Goal: Information Seeking & Learning: Learn about a topic

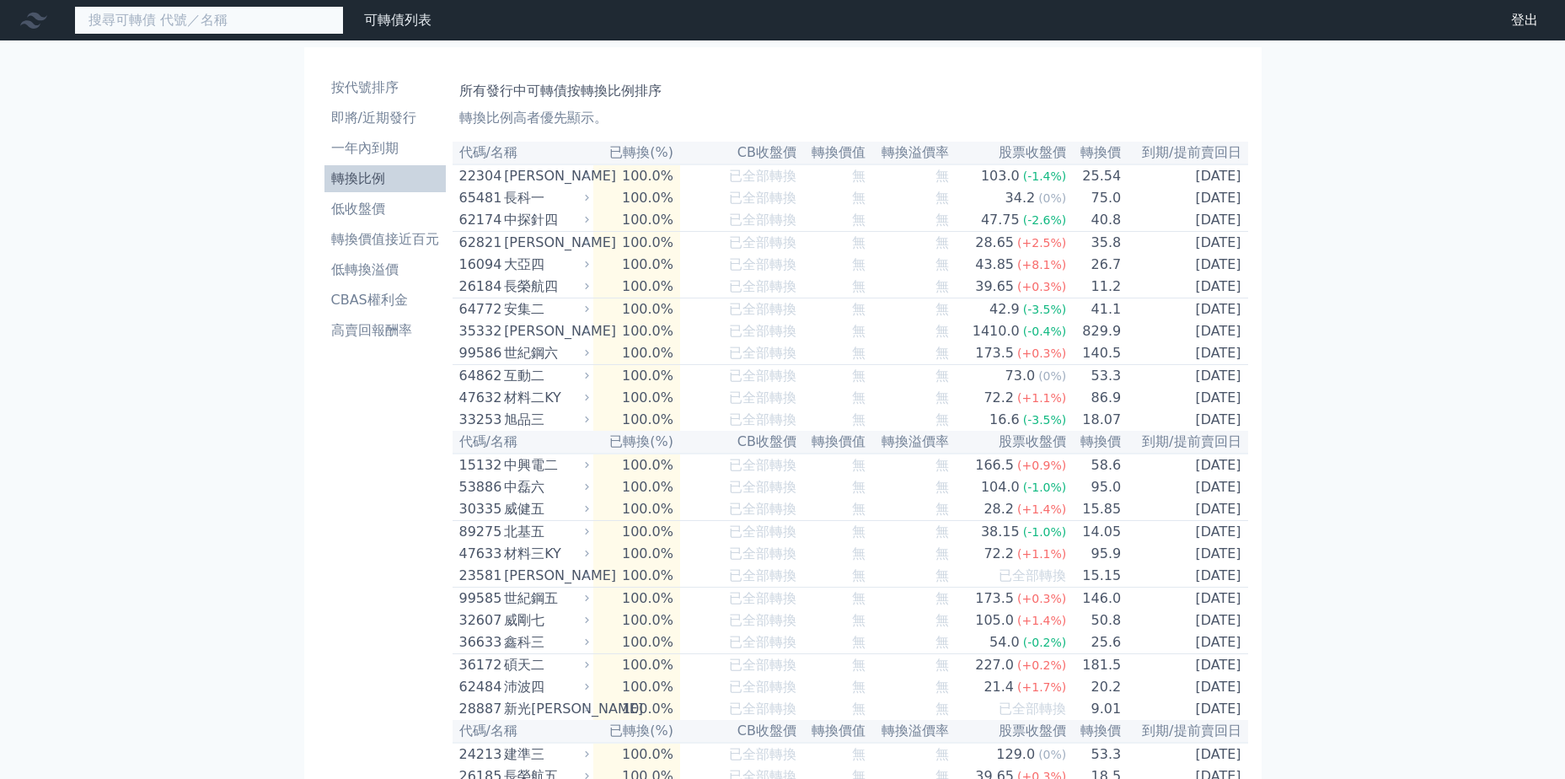
click at [187, 24] on input at bounding box center [209, 20] width 270 height 29
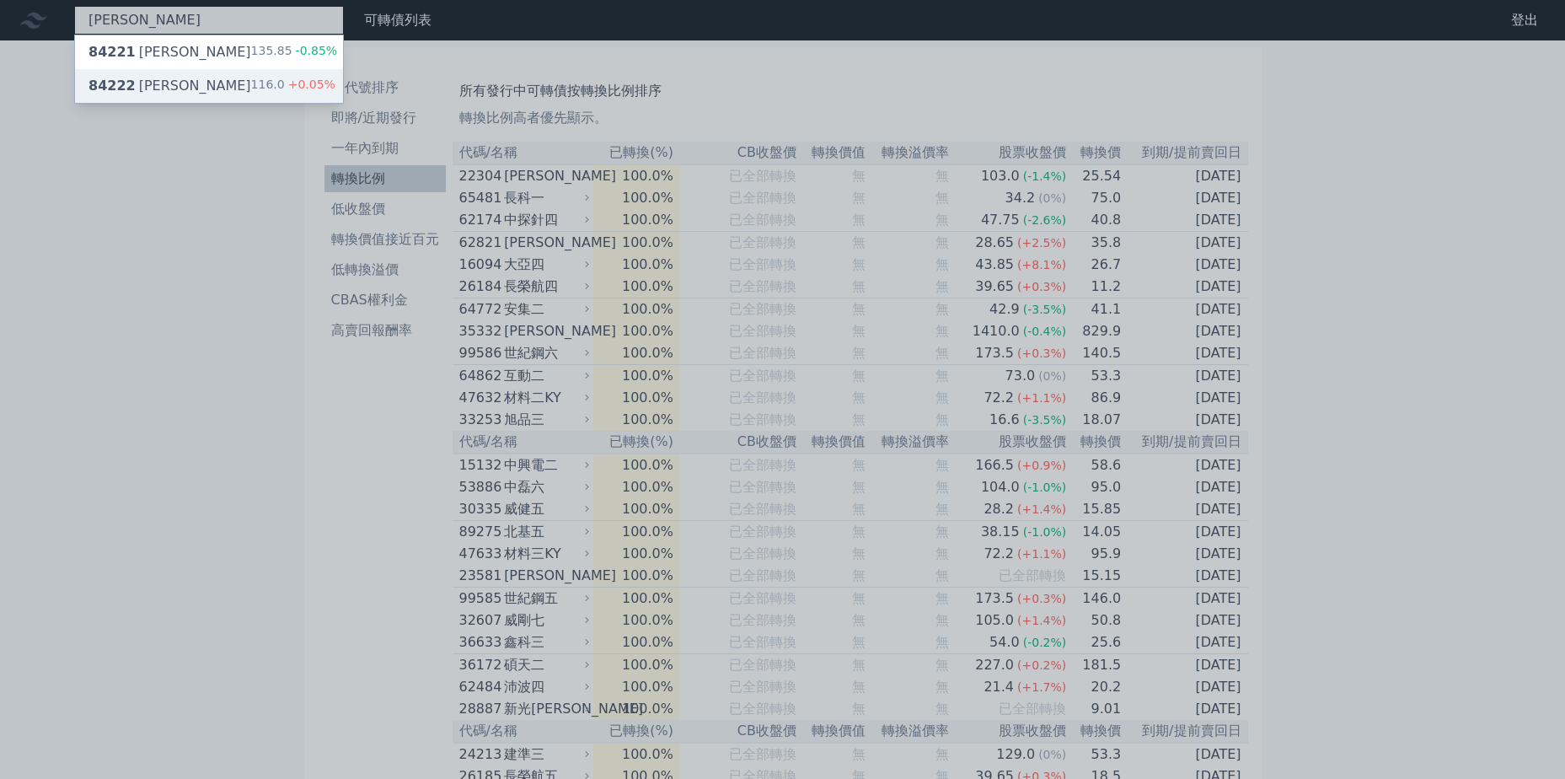
type input "[PERSON_NAME]"
click at [249, 86] on div "84222 [PERSON_NAME] 116.0 +0.05%" at bounding box center [209, 86] width 268 height 34
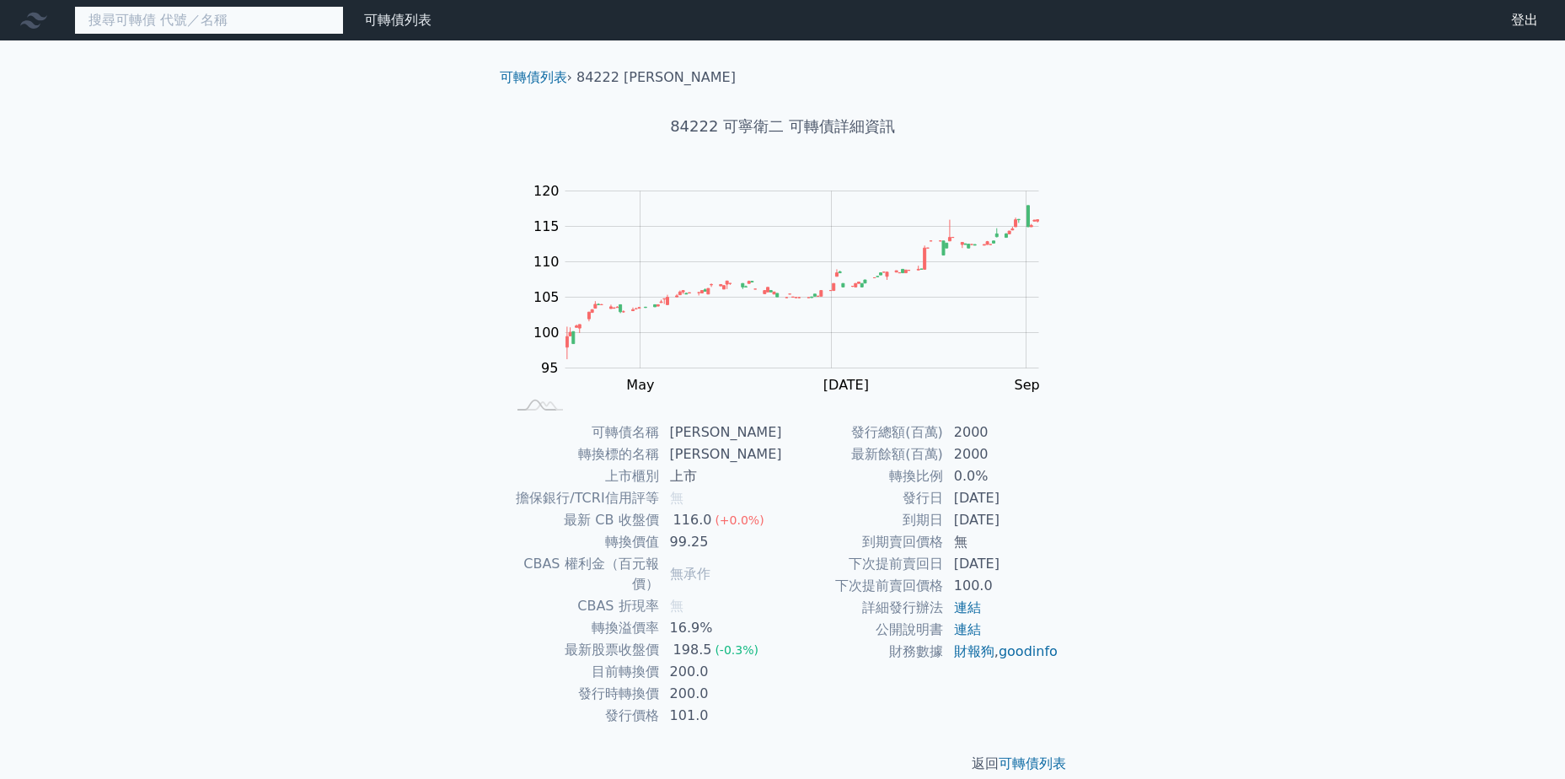
click at [217, 22] on input at bounding box center [209, 20] width 270 height 29
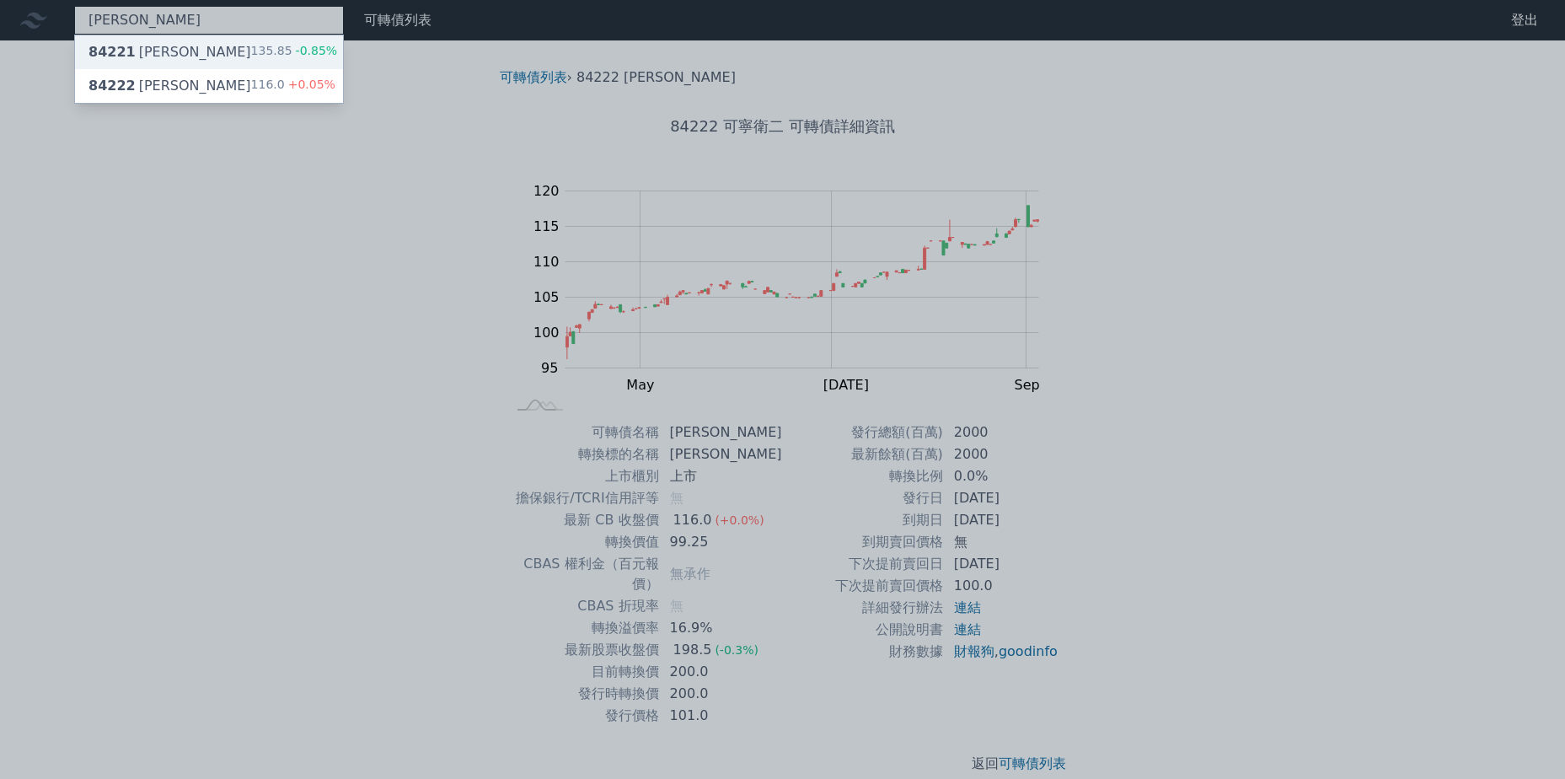
type input "[PERSON_NAME]"
click at [216, 54] on div "84221 [PERSON_NAME]一 135.85 -0.85%" at bounding box center [209, 52] width 268 height 34
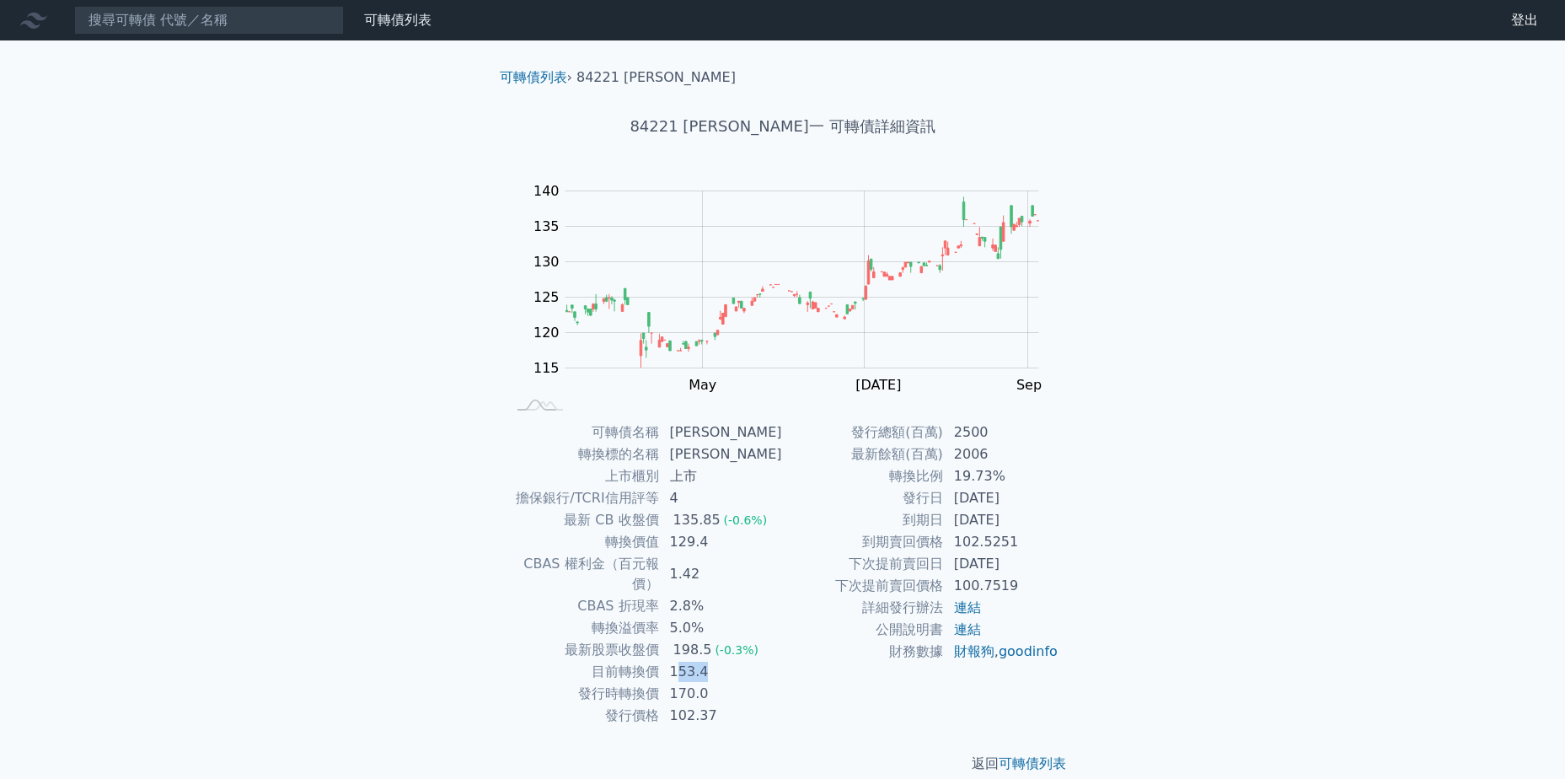
drag, startPoint x: 720, startPoint y: 652, endPoint x: 749, endPoint y: 652, distance: 29.5
click at [749, 661] on td "153.4" at bounding box center [721, 672] width 123 height 22
drag, startPoint x: 749, startPoint y: 652, endPoint x: 1315, endPoint y: 630, distance: 566.8
click at [1315, 630] on div "可轉債列表 財務數據 可轉債列表 財務數據 登出 登出 可轉債列表 › 84221 可寧衛一 84221 可寧衛一 可轉債詳細資訊 Zoom Out 115 …" at bounding box center [782, 400] width 1565 height 801
drag, startPoint x: 722, startPoint y: 127, endPoint x: 764, endPoint y: 127, distance: 42.1
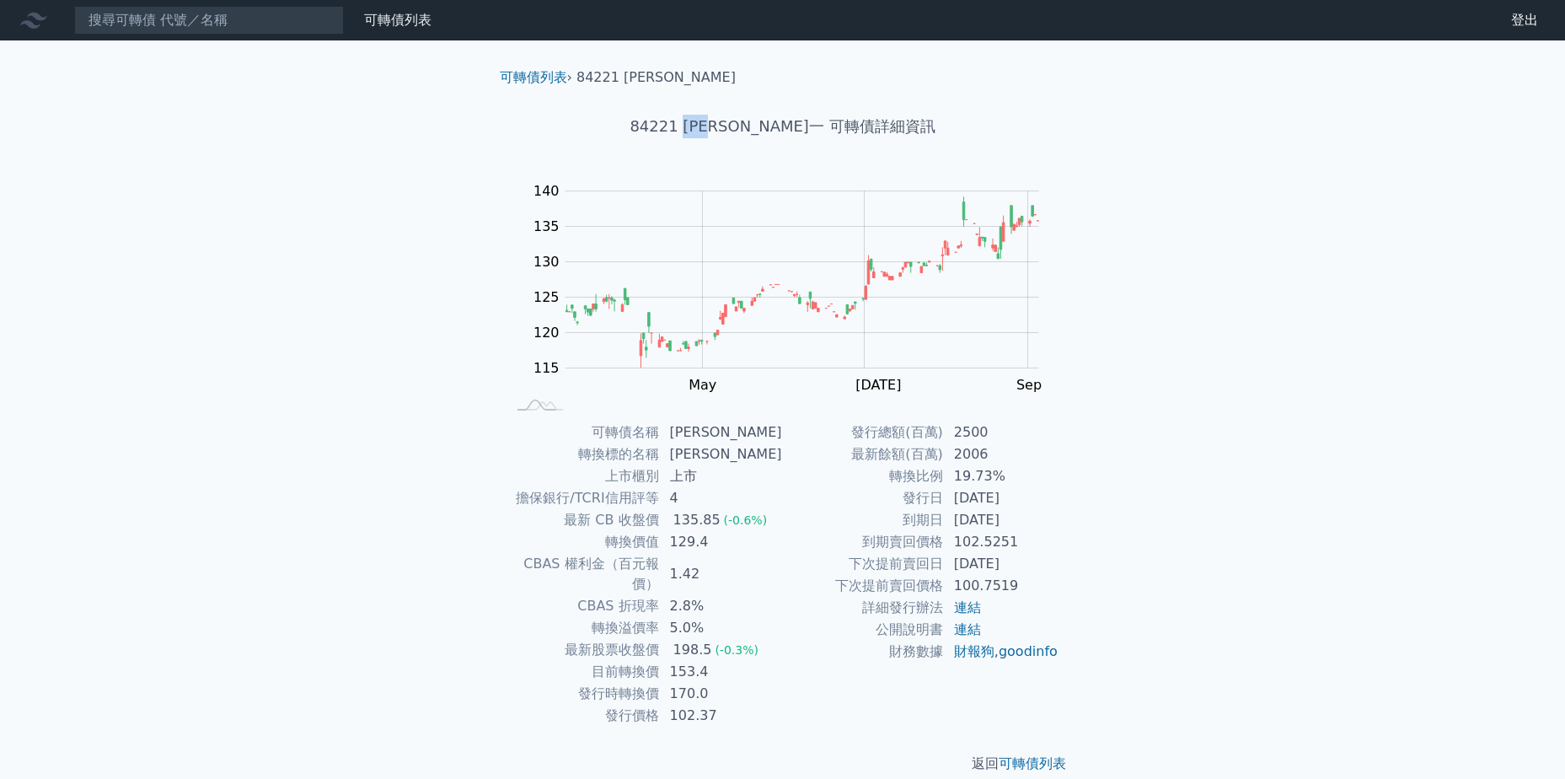
click at [764, 127] on h1 "84221 [PERSON_NAME]一 可轉債詳細資訊" at bounding box center [782, 127] width 593 height 24
click at [725, 242] on rect "Chart" at bounding box center [802, 279] width 474 height 177
